Goal: Transaction & Acquisition: Purchase product/service

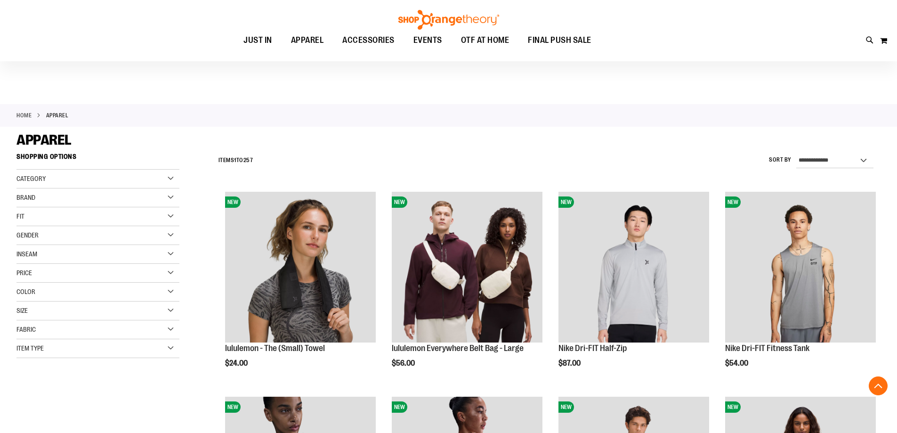
scroll to position [1003, 0]
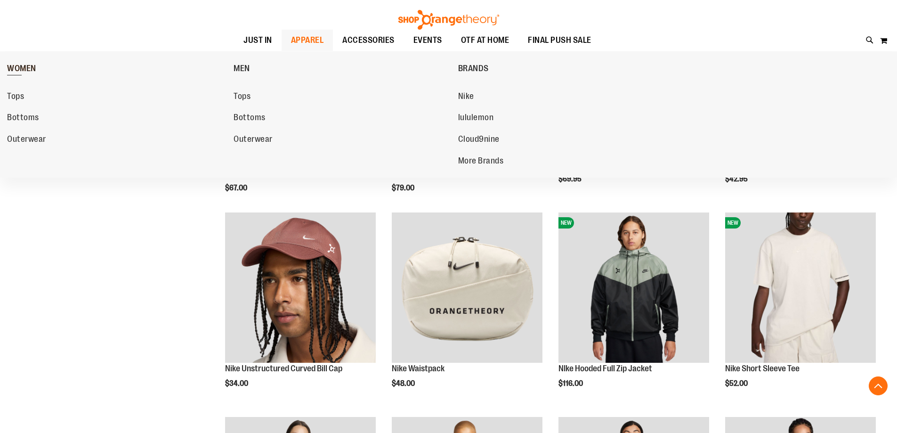
click at [17, 66] on span "WOMEN" at bounding box center [21, 70] width 29 height 12
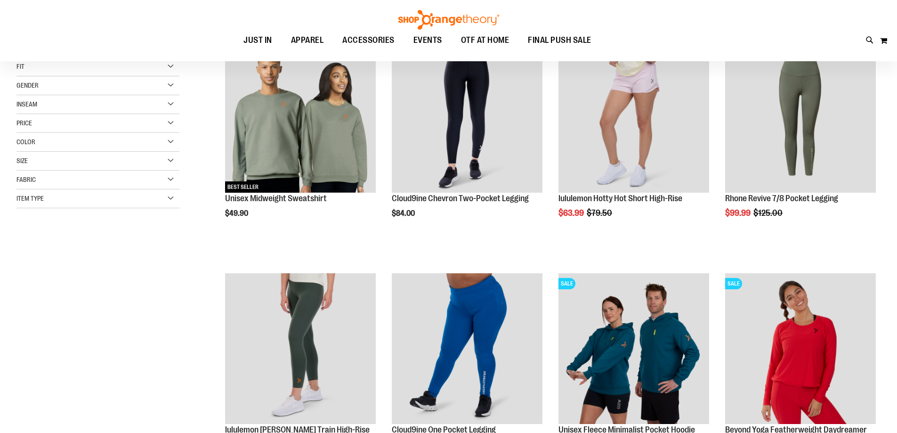
scroll to position [282, 0]
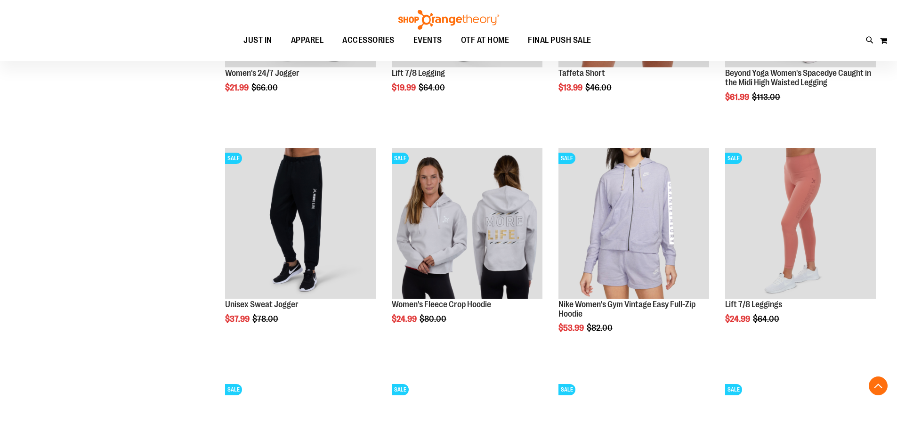
scroll to position [800, 0]
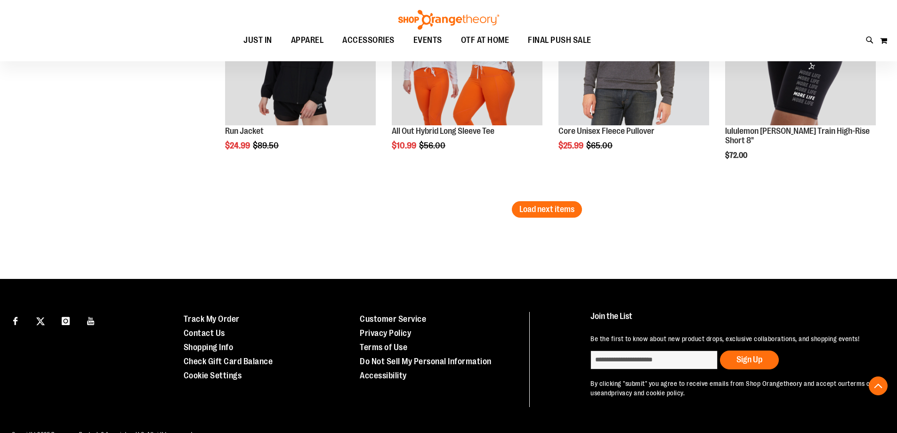
scroll to position [2071, 0]
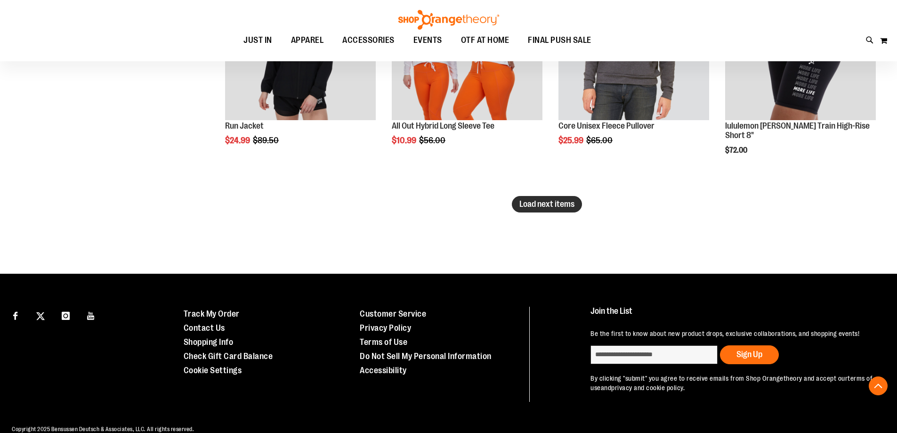
click at [567, 206] on span "Load next items" at bounding box center [546, 203] width 55 height 9
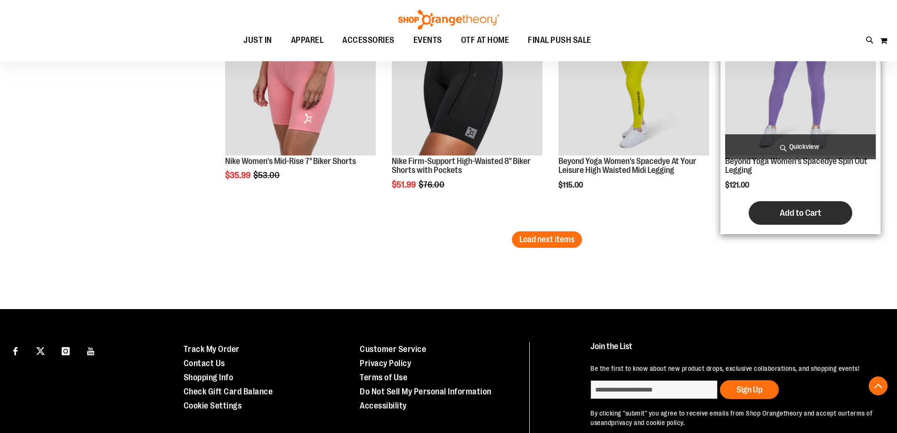
scroll to position [2730, 0]
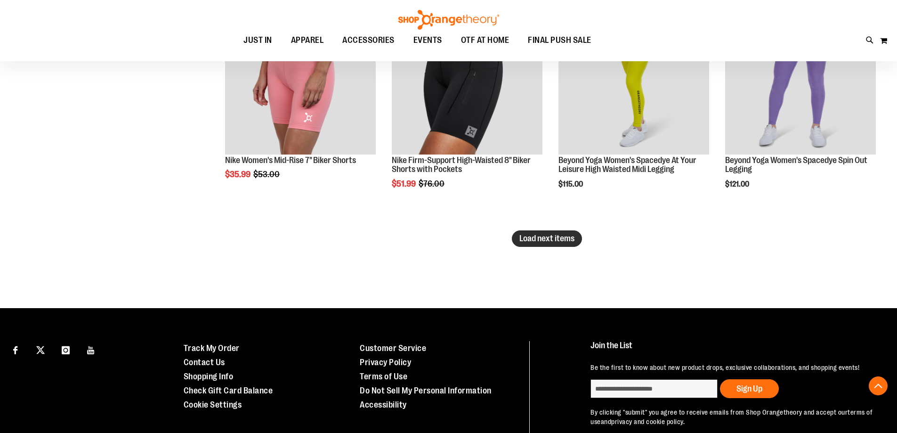
click at [543, 237] on span "Load next items" at bounding box center [546, 238] width 55 height 9
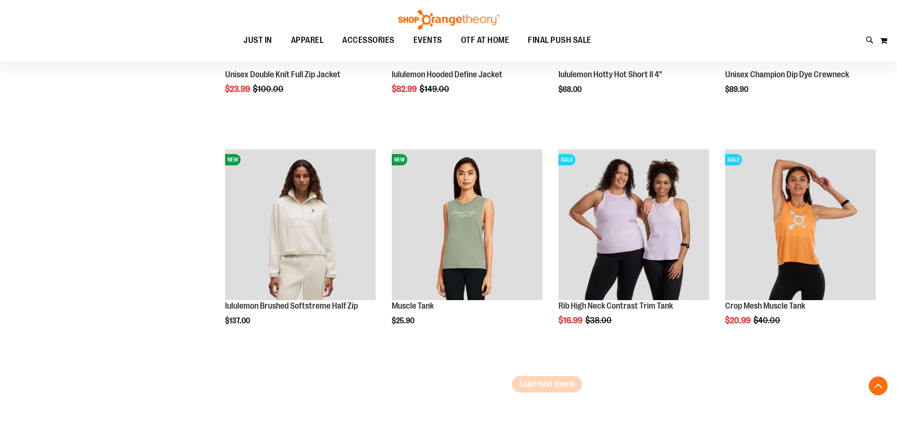
scroll to position [3295, 0]
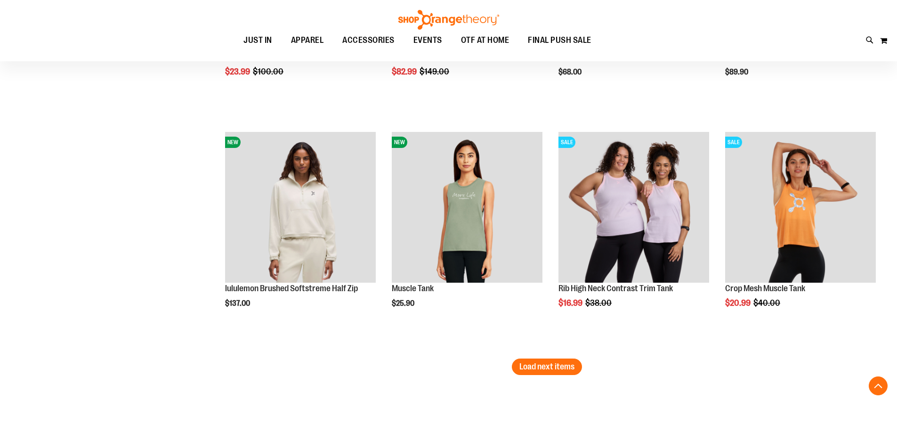
click at [556, 358] on li "SALE Rib High Neck Contrast Trim Tank $16.99 Regular Price $38.00 [GEOGRAPHIC_D…" at bounding box center [634, 242] width 160 height 231
click at [556, 365] on span "Load next items" at bounding box center [546, 366] width 55 height 9
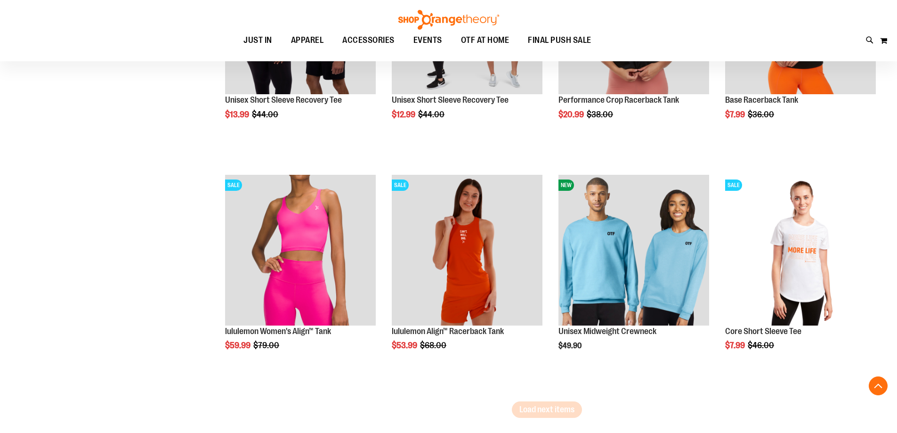
scroll to position [3954, 0]
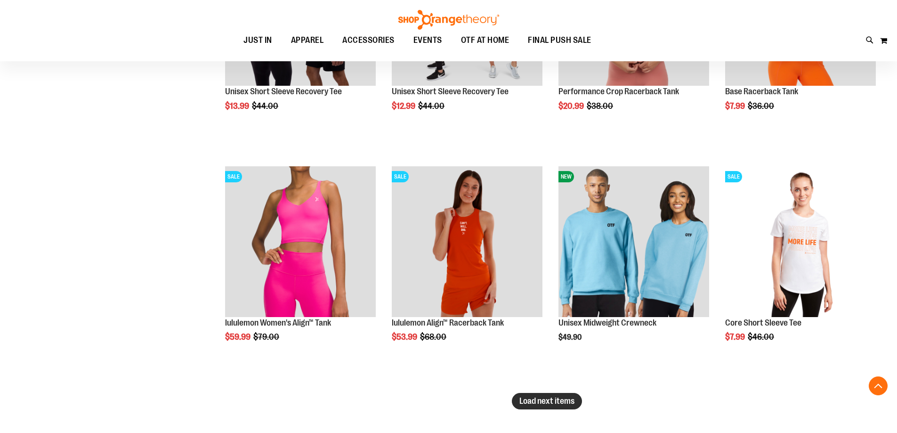
click at [542, 401] on span "Load next items" at bounding box center [546, 400] width 55 height 9
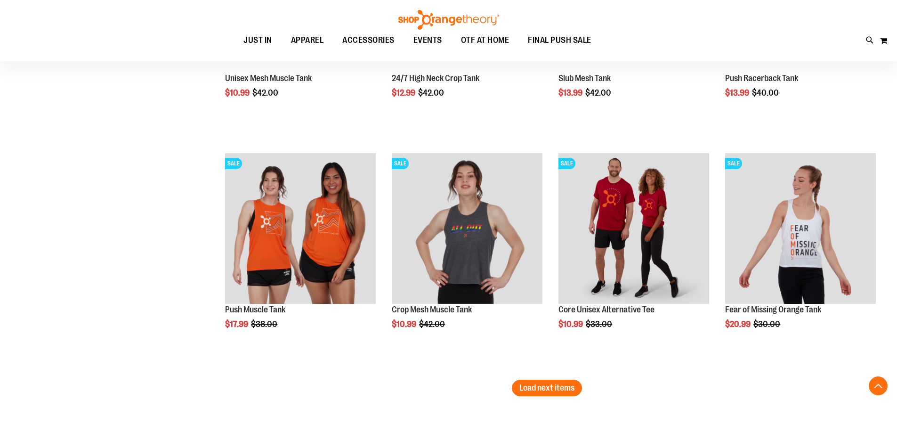
scroll to position [4801, 0]
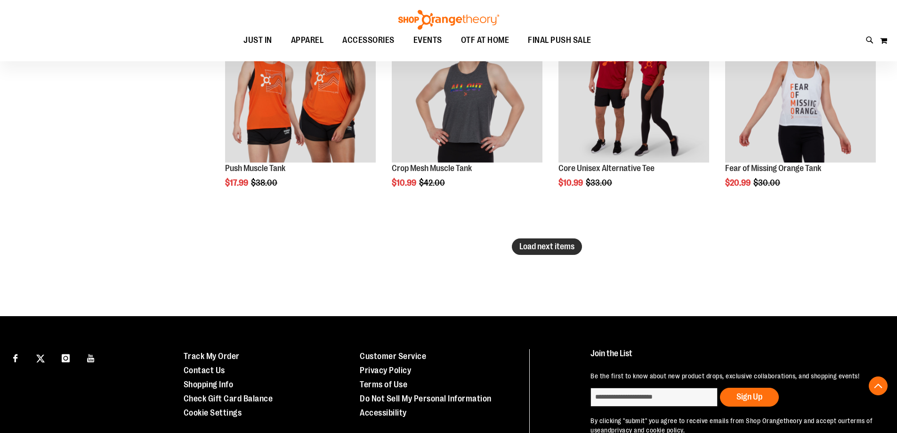
click at [540, 251] on button "Load next items" at bounding box center [547, 246] width 70 height 16
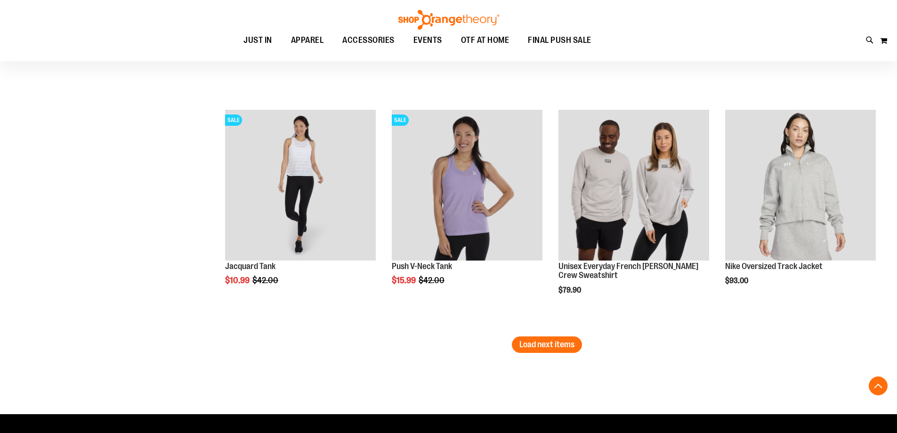
scroll to position [5413, 0]
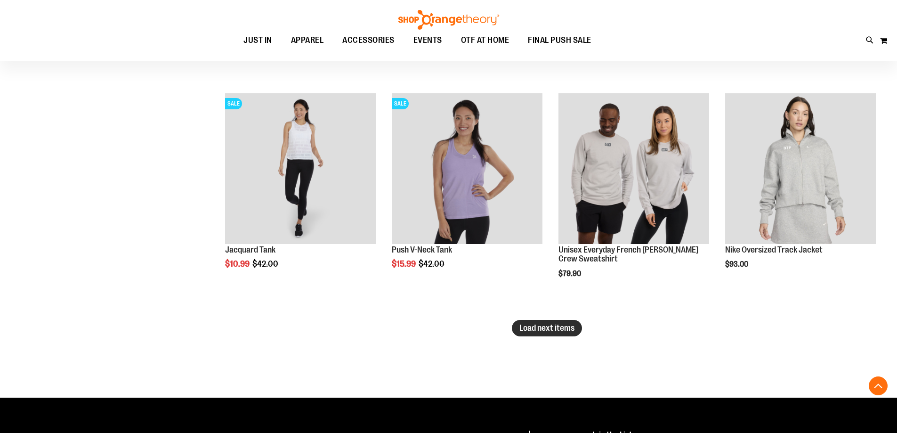
click at [558, 323] on span "Load next items" at bounding box center [546, 327] width 55 height 9
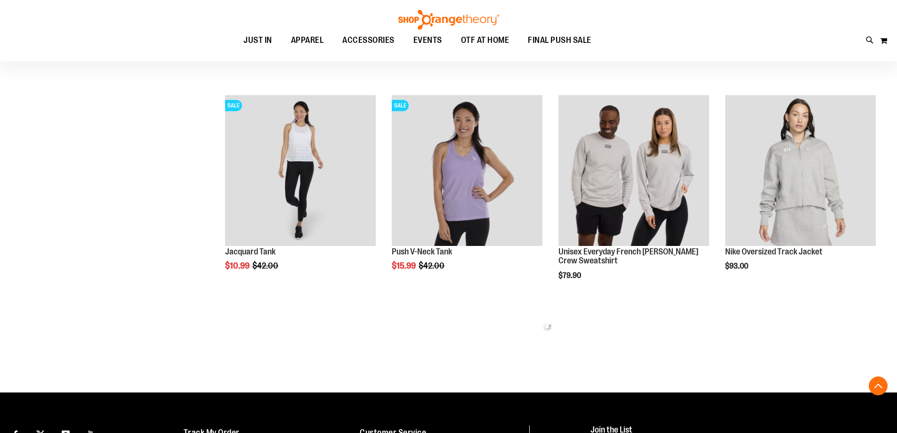
scroll to position [5366, 0]
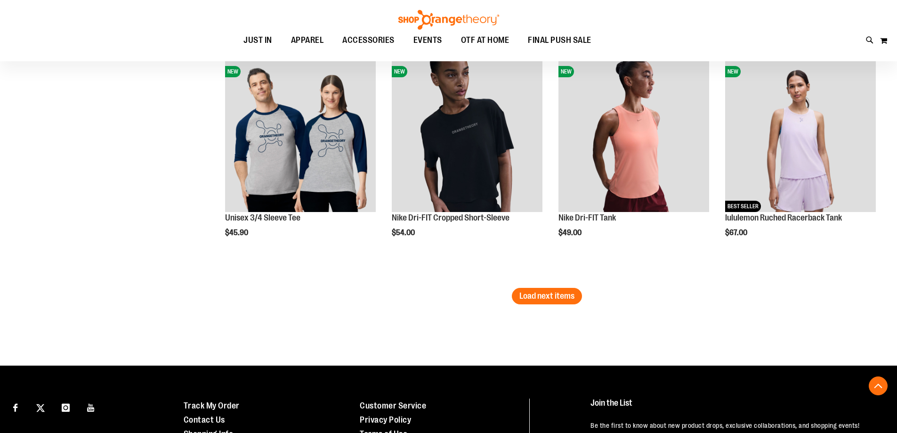
scroll to position [6167, 0]
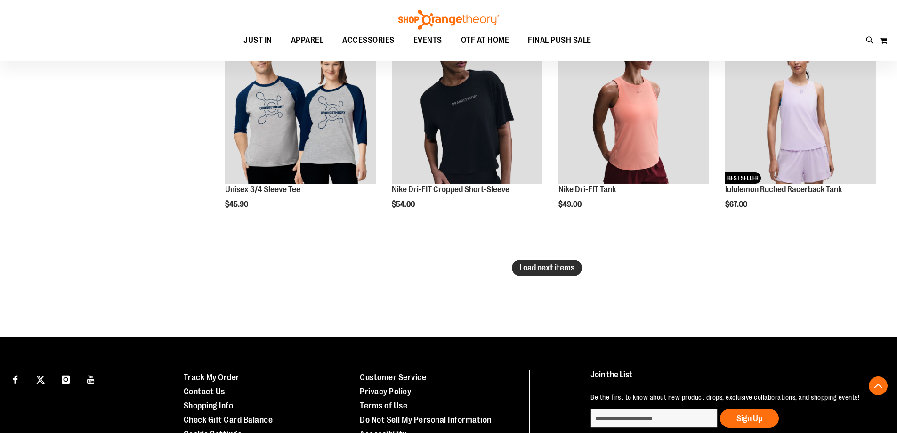
click at [548, 269] on span "Load next items" at bounding box center [546, 267] width 55 height 9
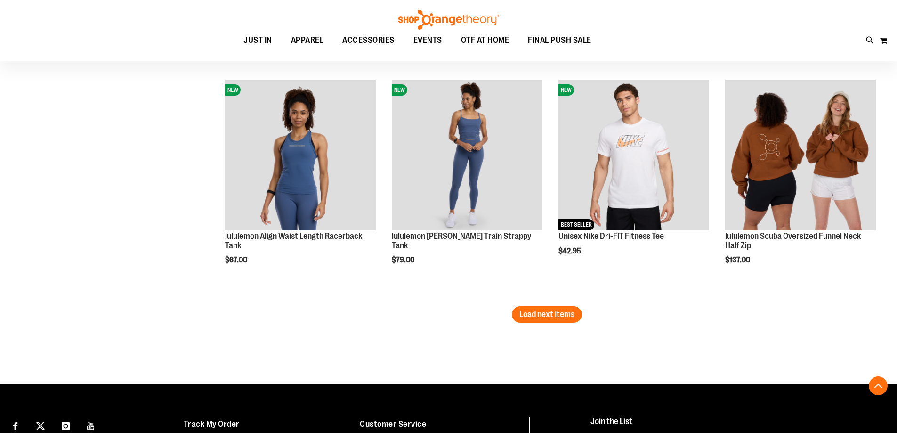
scroll to position [6826, 0]
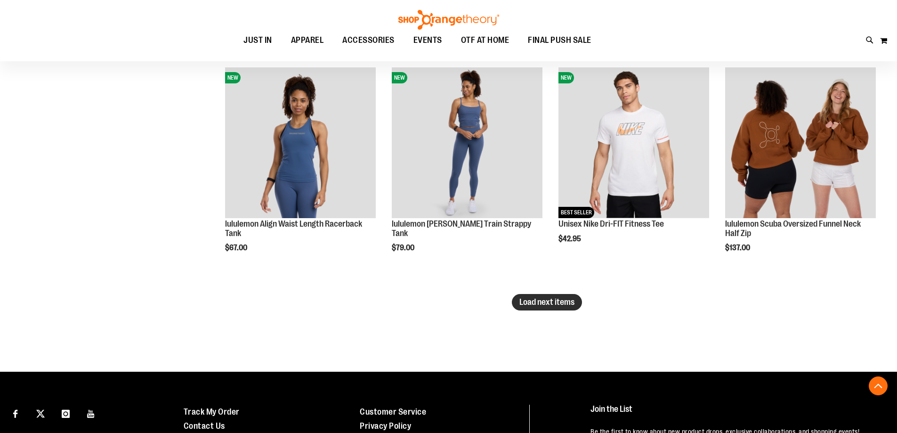
click at [549, 302] on span "Load next items" at bounding box center [546, 301] width 55 height 9
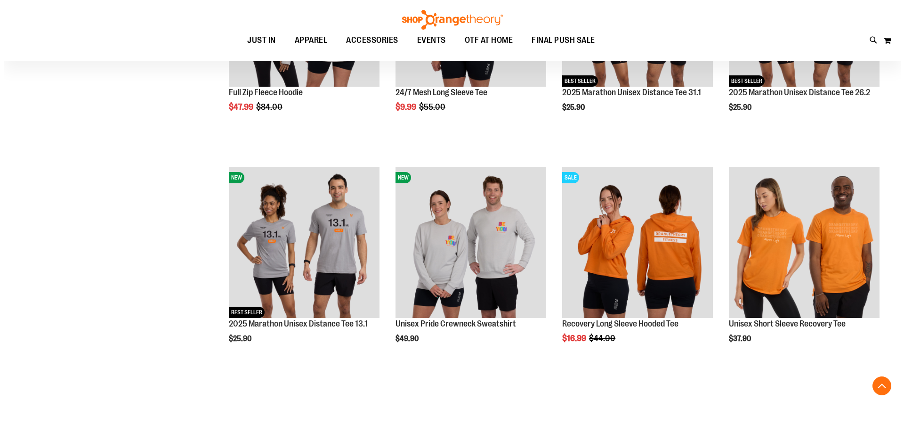
scroll to position [7438, 0]
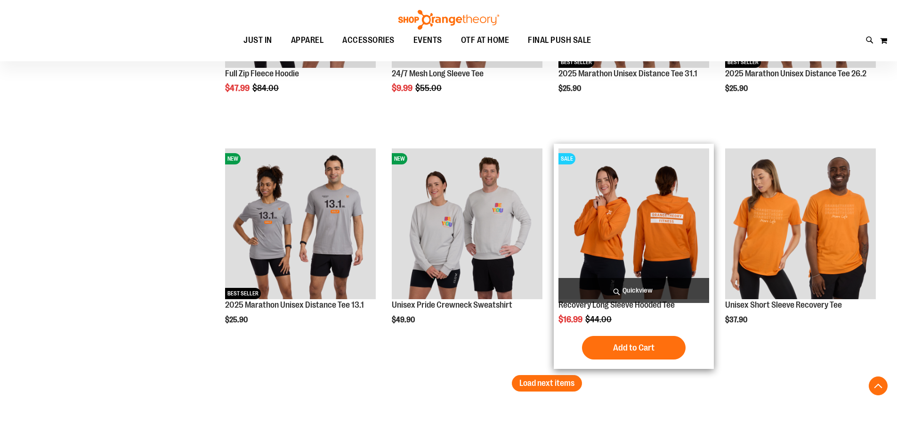
click at [642, 294] on span "Quickview" at bounding box center [633, 290] width 151 height 25
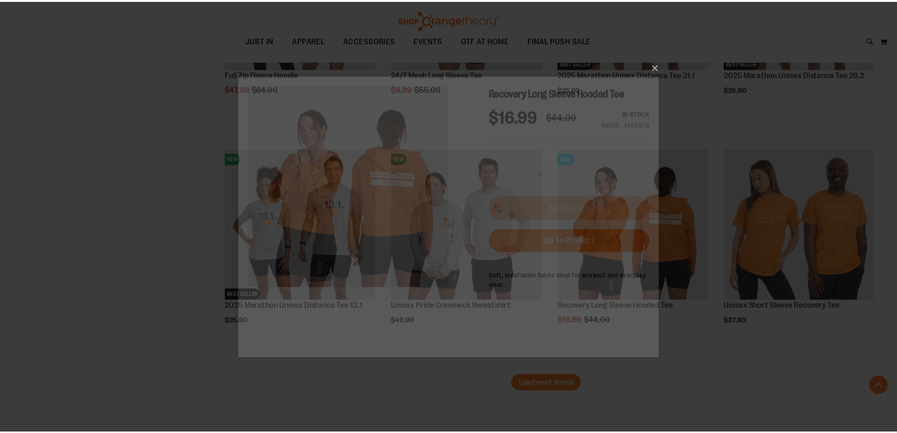
scroll to position [0, 0]
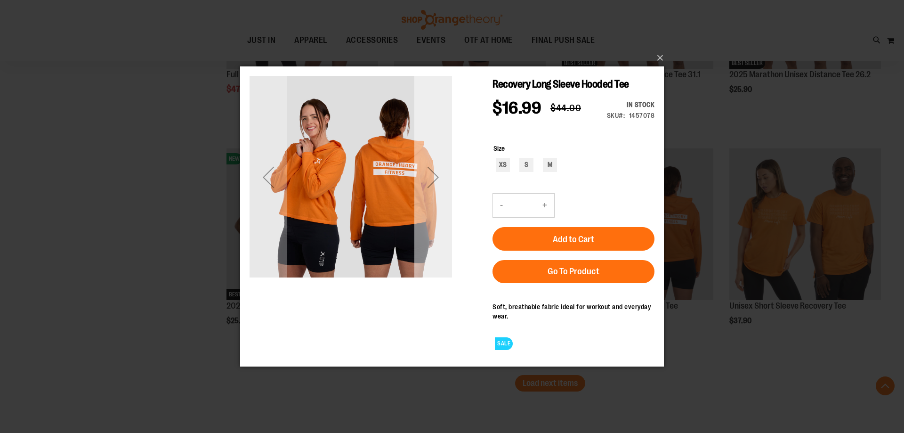
click at [434, 172] on div "Next" at bounding box center [433, 177] width 38 height 38
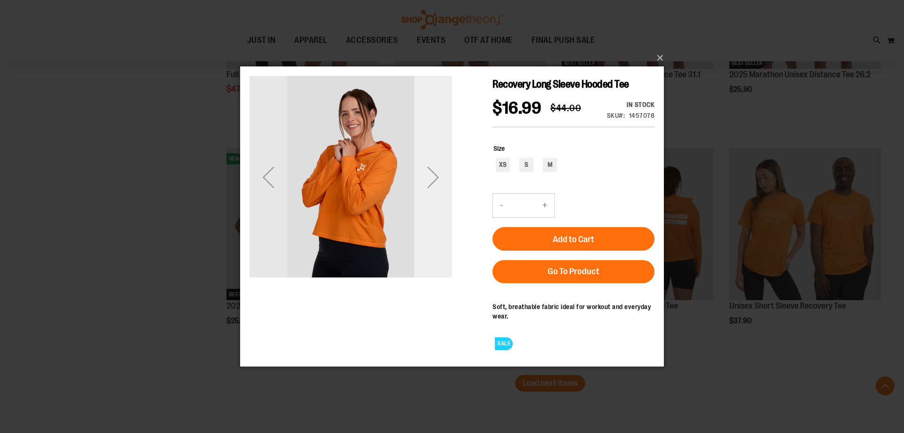
click at [434, 172] on div "Next" at bounding box center [433, 177] width 38 height 38
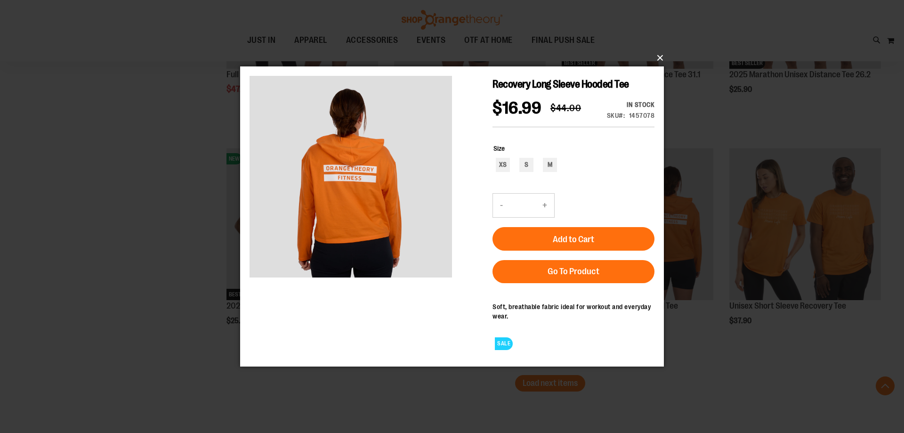
click at [658, 58] on button "×" at bounding box center [455, 58] width 424 height 21
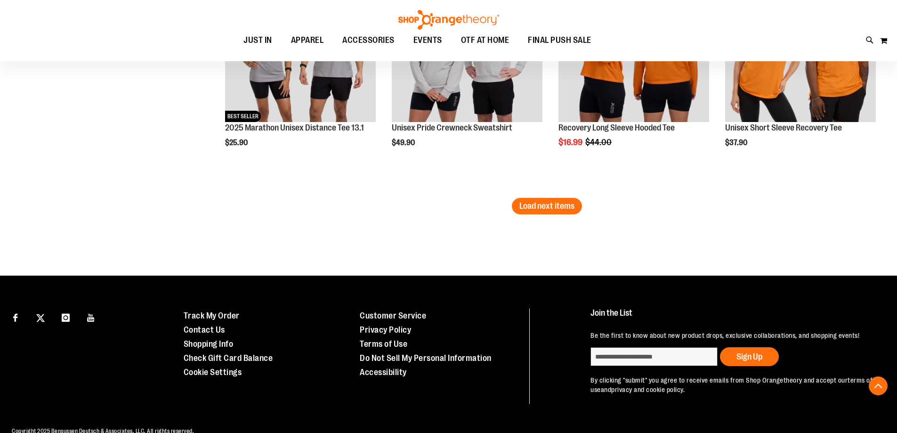
scroll to position [7626, 0]
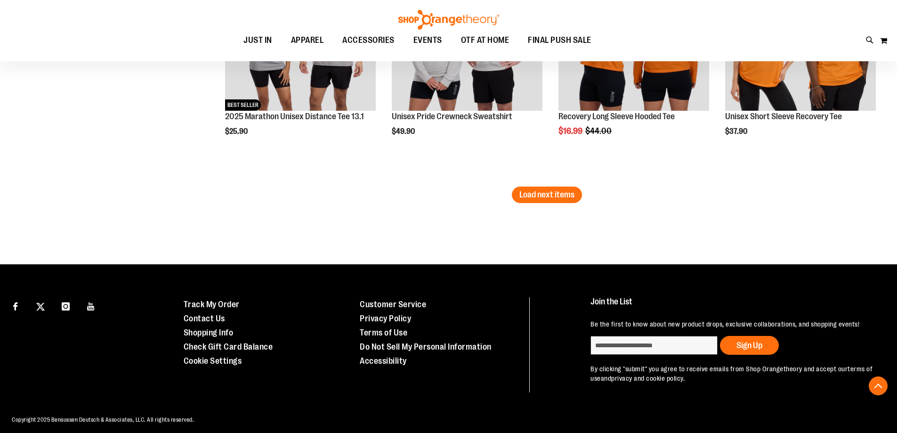
click at [526, 196] on span "Load next items" at bounding box center [546, 194] width 55 height 9
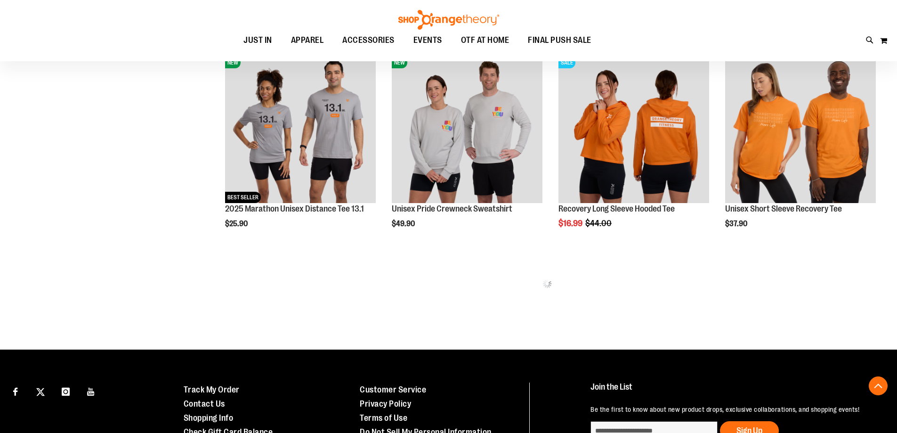
scroll to position [7532, 0]
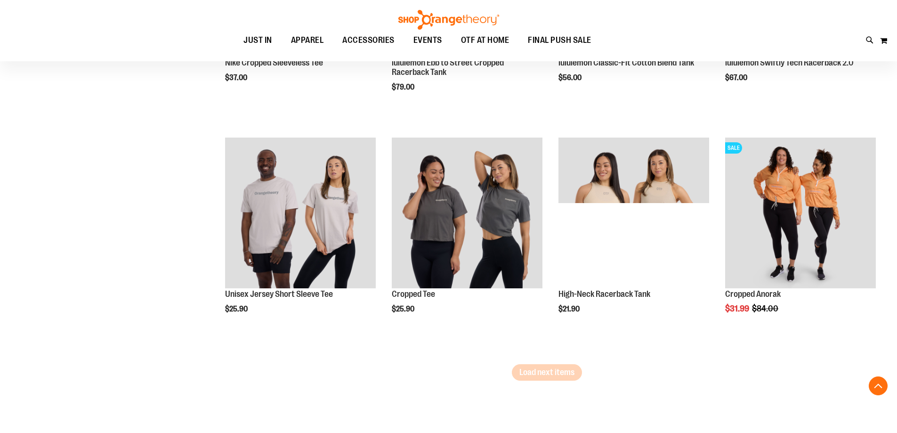
scroll to position [8144, 0]
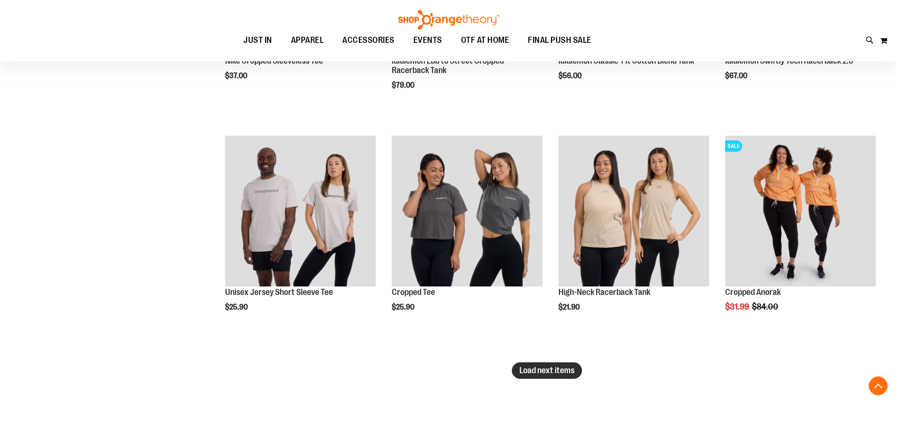
click at [555, 373] on span "Load next items" at bounding box center [546, 369] width 55 height 9
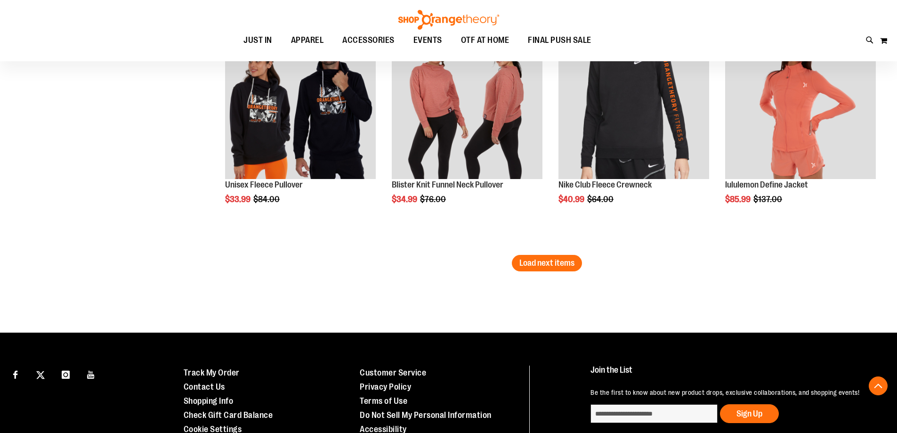
scroll to position [9029, 0]
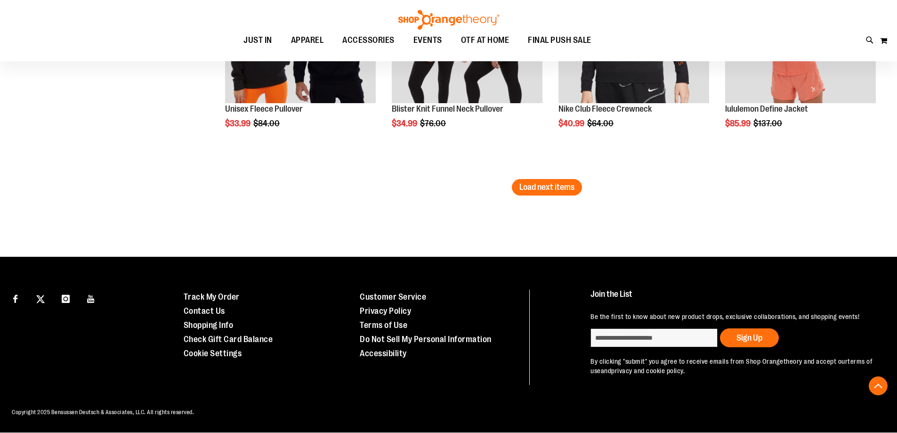
click at [548, 182] on span "Load next items" at bounding box center [546, 186] width 55 height 9
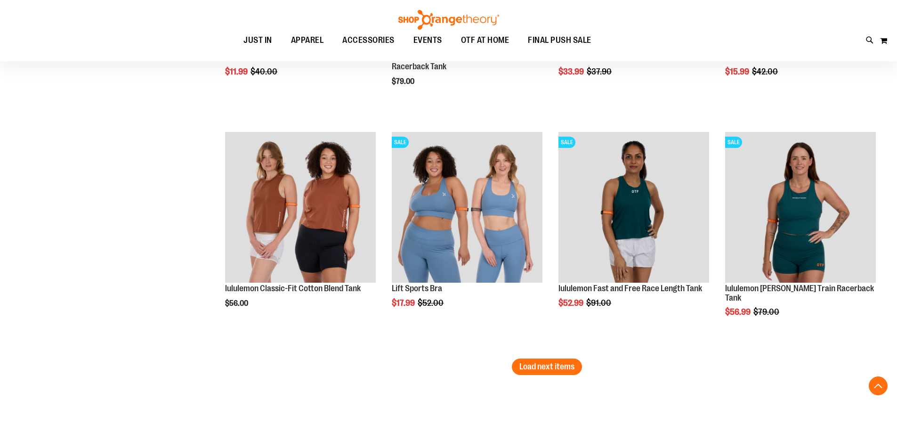
scroll to position [9547, 0]
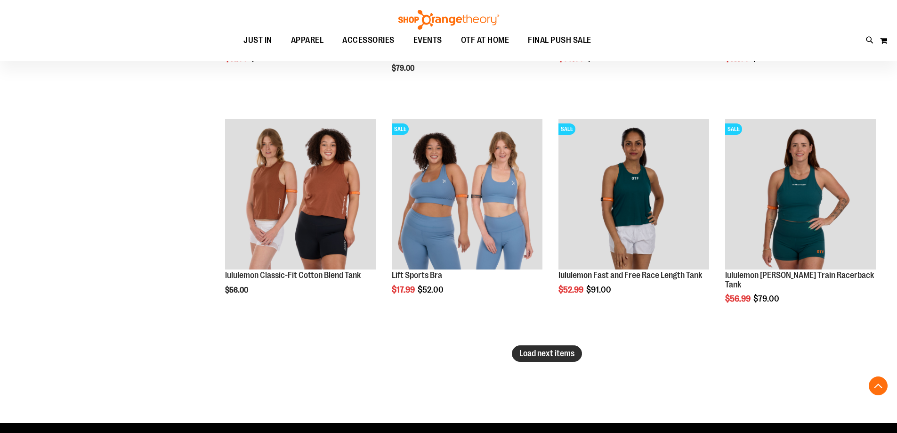
click at [533, 352] on span "Load next items" at bounding box center [546, 352] width 55 height 9
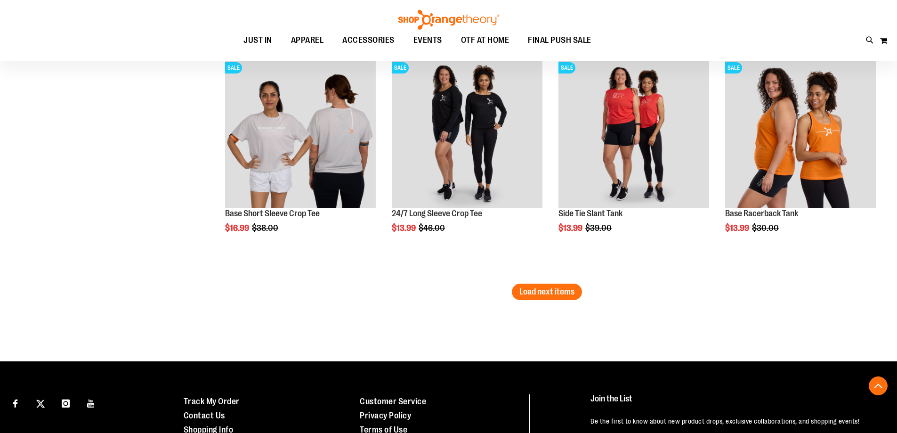
scroll to position [10348, 0]
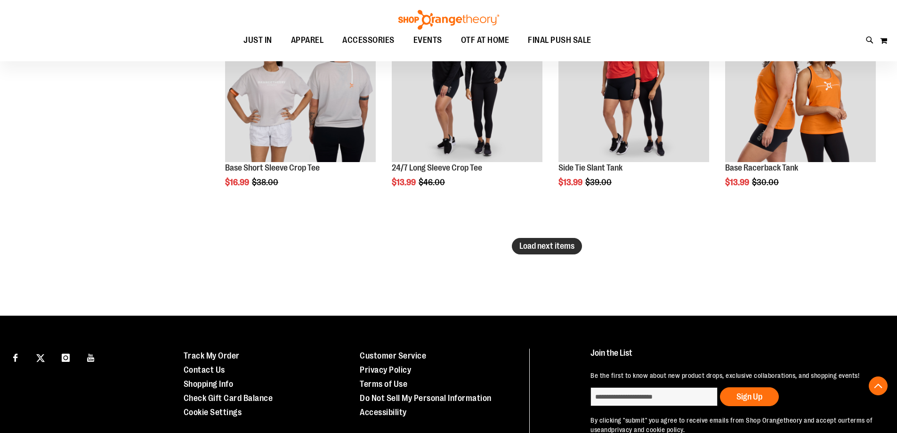
click at [559, 254] on button "Load next items" at bounding box center [547, 246] width 70 height 16
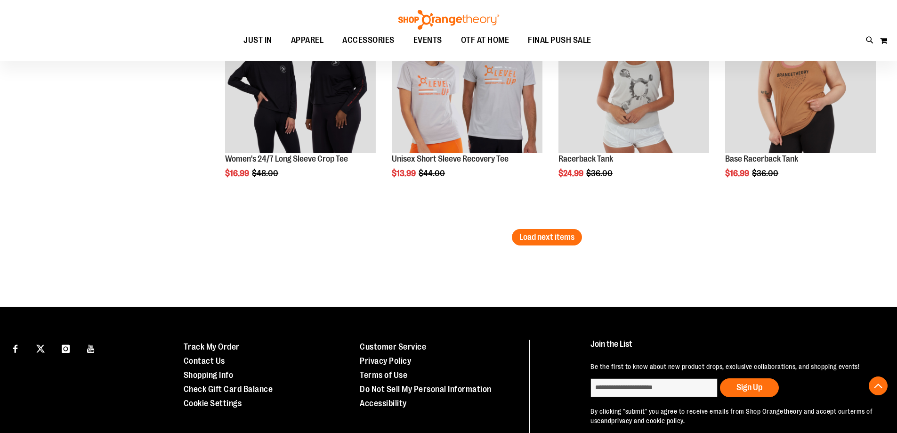
scroll to position [11054, 0]
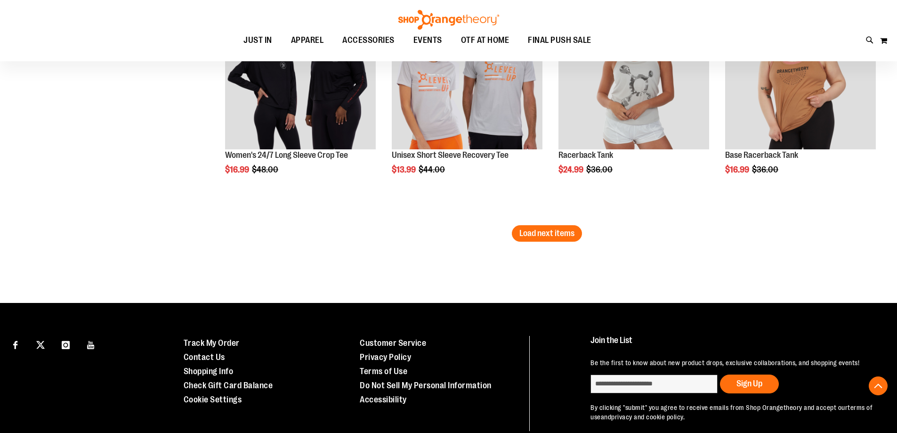
click at [551, 236] on span "Load next items" at bounding box center [546, 232] width 55 height 9
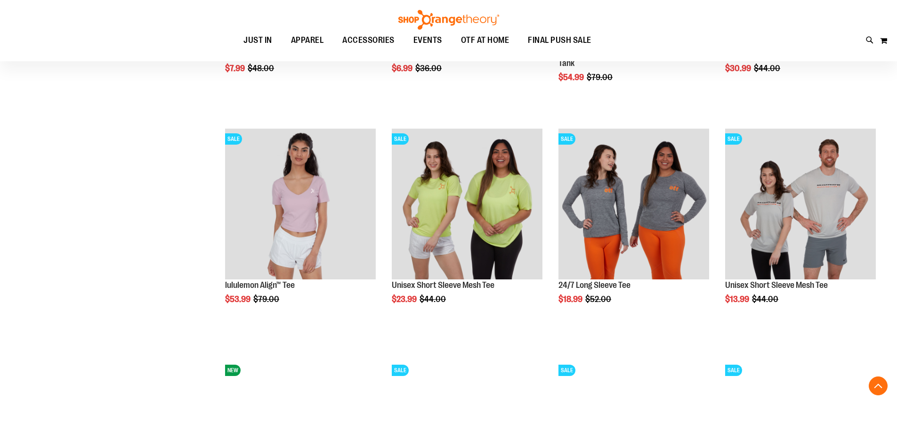
scroll to position [11666, 0]
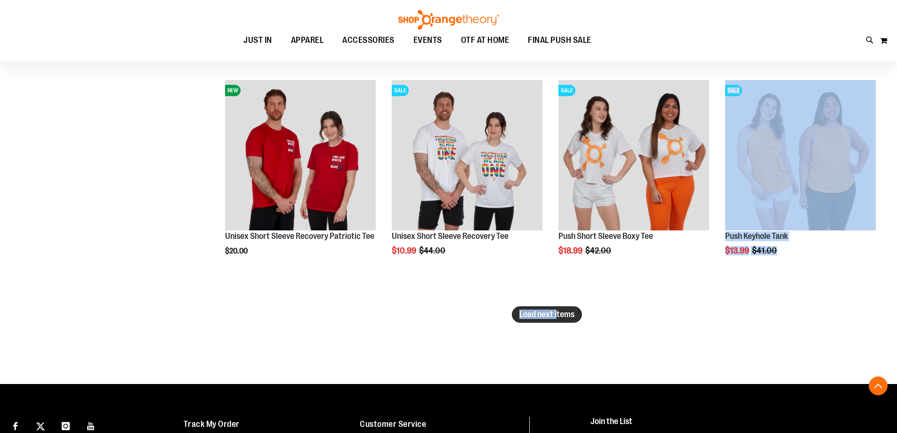
click at [548, 321] on button "Load next items" at bounding box center [547, 314] width 70 height 16
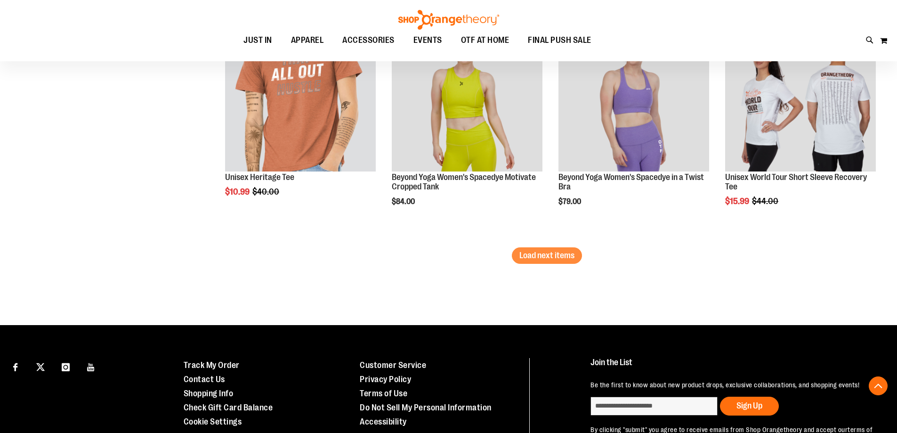
scroll to position [12419, 0]
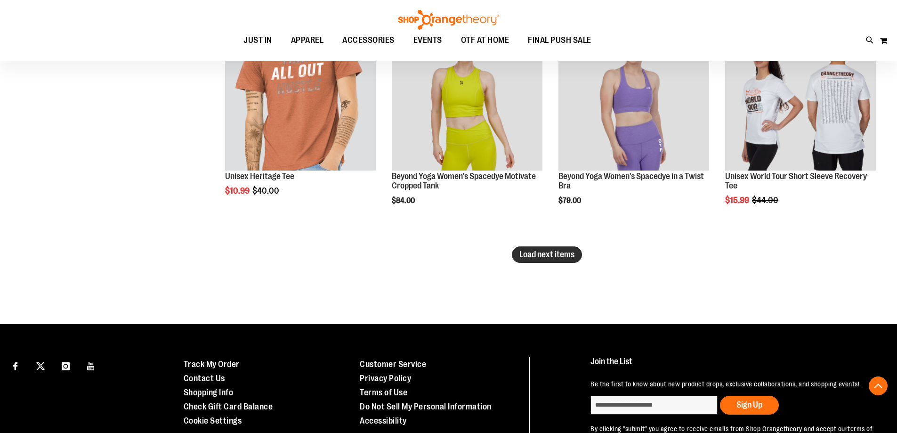
click at [537, 254] on span "Load next items" at bounding box center [546, 254] width 55 height 9
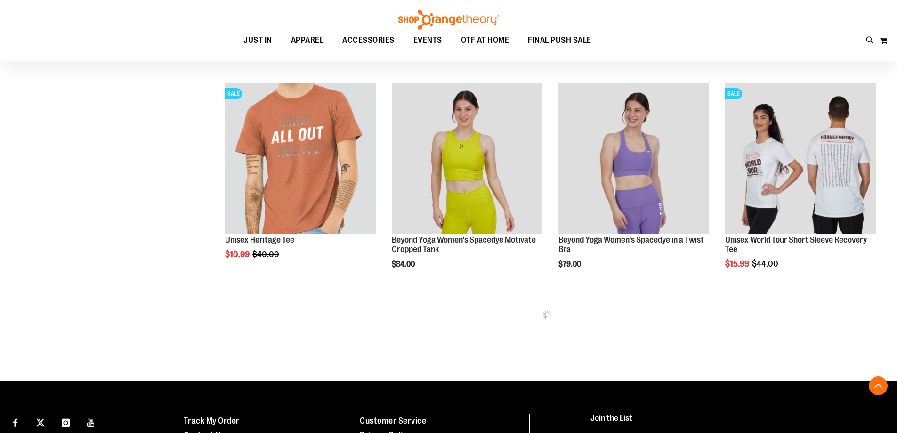
scroll to position [12372, 0]
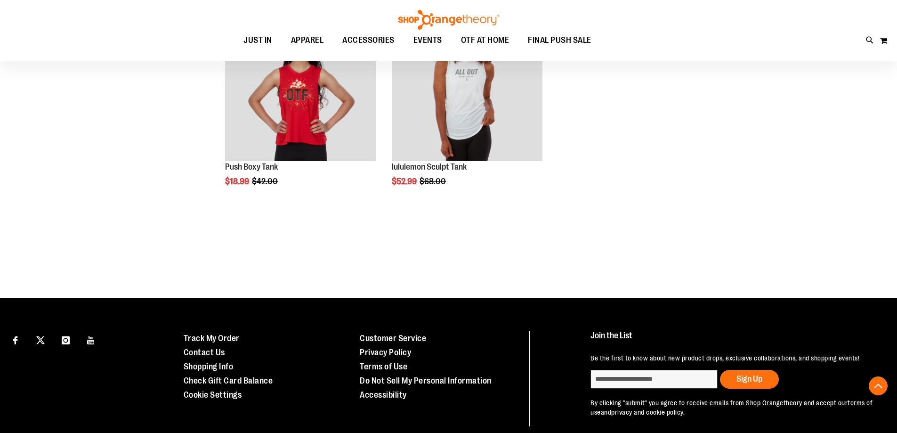
scroll to position [12710, 0]
